Goal: Register for event/course

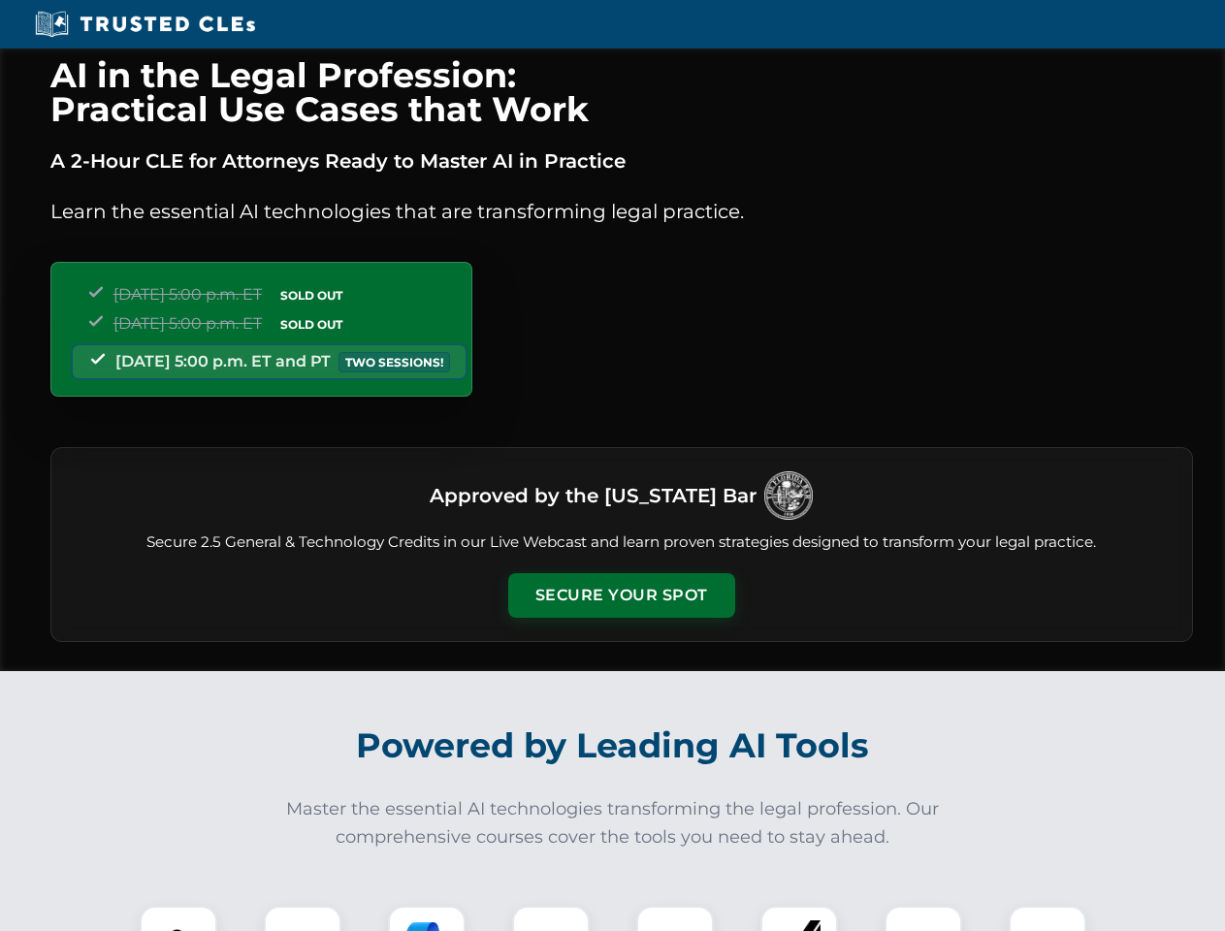
click at [621, 595] on button "Secure Your Spot" at bounding box center [621, 595] width 227 height 45
click at [178, 918] on img at bounding box center [178, 944] width 56 height 56
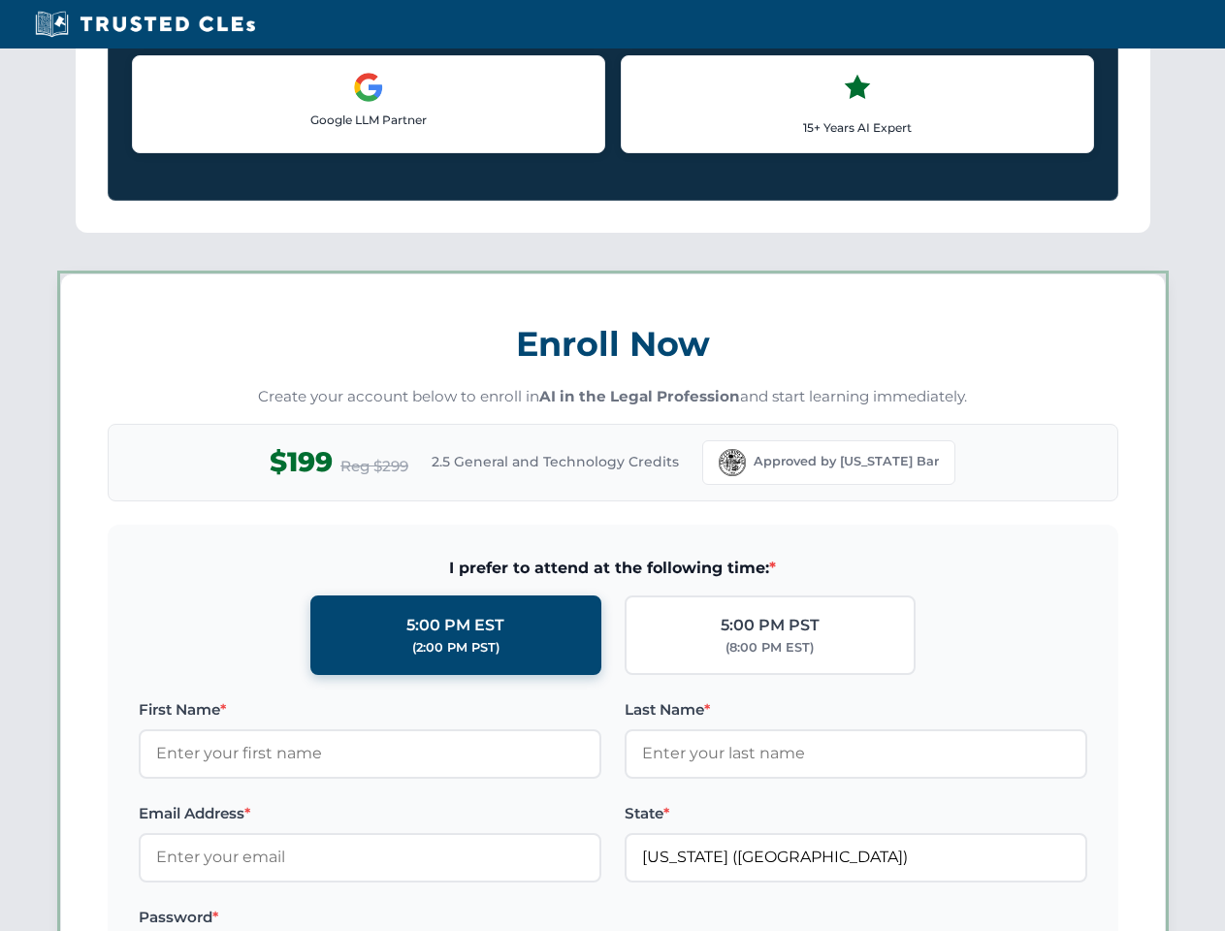
click at [427, 918] on label "Password *" at bounding box center [370, 917] width 463 height 23
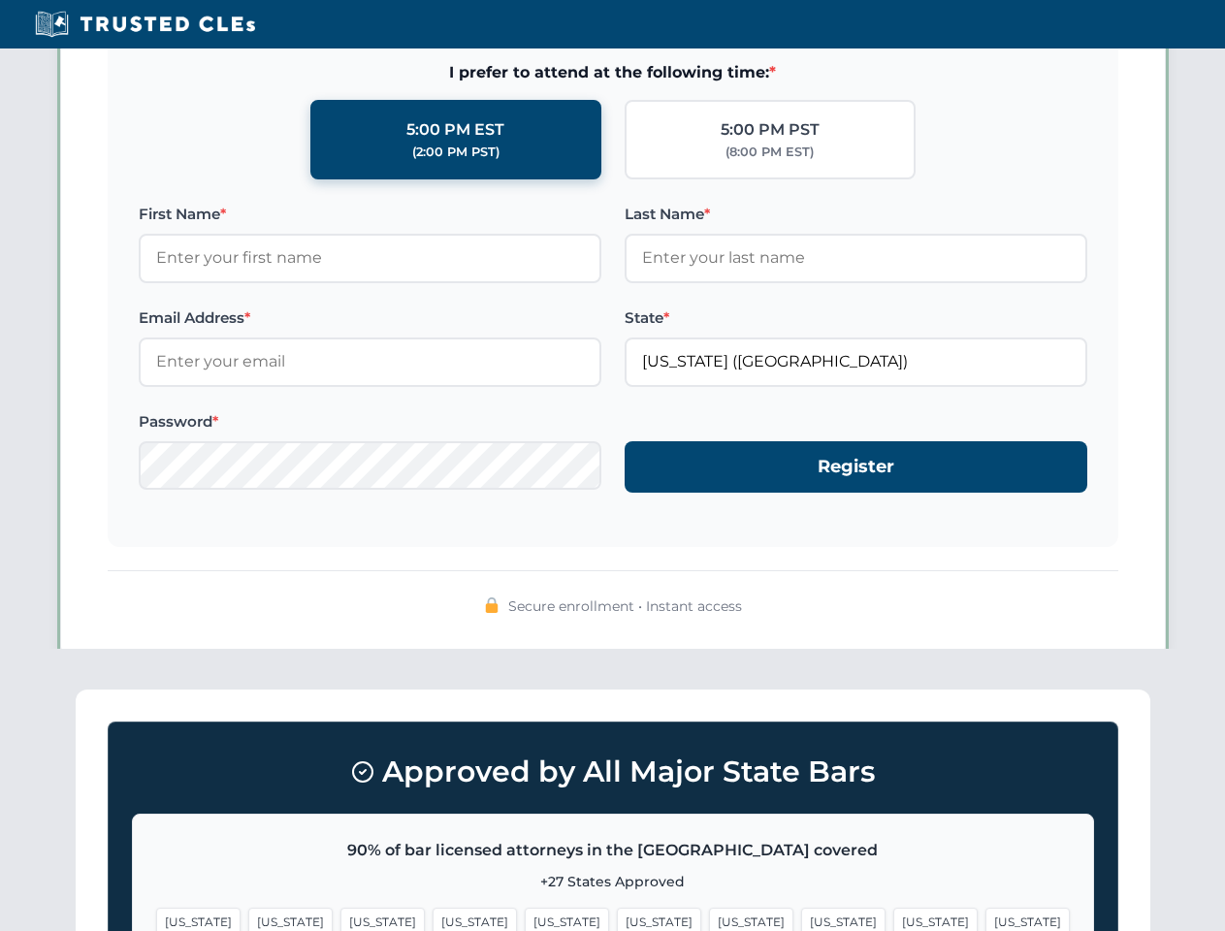
click at [893, 918] on span "[US_STATE]" at bounding box center [935, 922] width 84 height 28
